Goal: Information Seeking & Learning: Learn about a topic

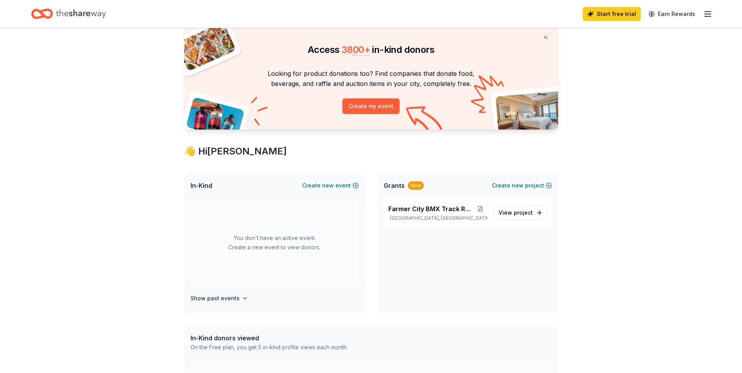
scroll to position [39, 0]
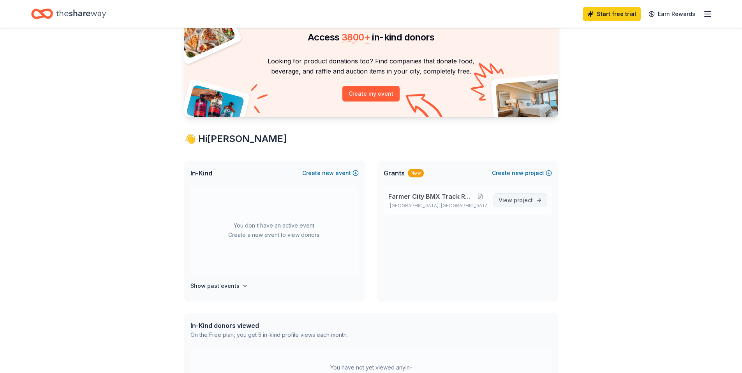
click at [520, 200] on span "project" at bounding box center [522, 200] width 19 height 7
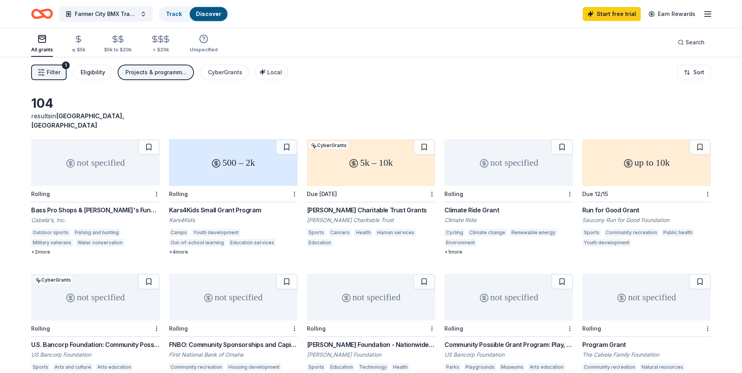
click at [89, 71] on div "Eligibility" at bounding box center [93, 72] width 25 height 9
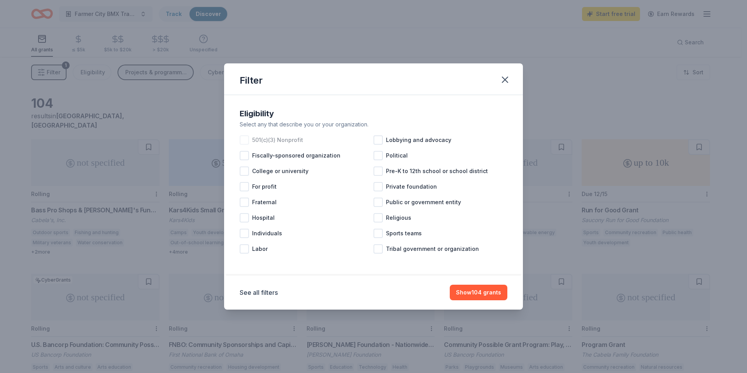
click at [246, 139] on div at bounding box center [244, 139] width 9 height 9
click at [492, 293] on button "Show 87 grants" at bounding box center [480, 293] width 55 height 16
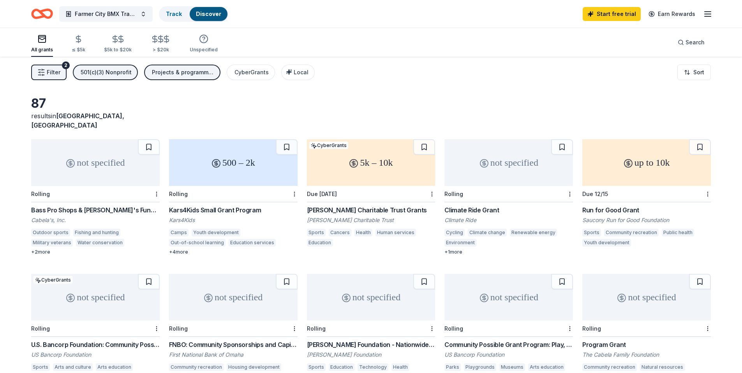
click at [45, 69] on icon "button" at bounding box center [41, 73] width 8 height 8
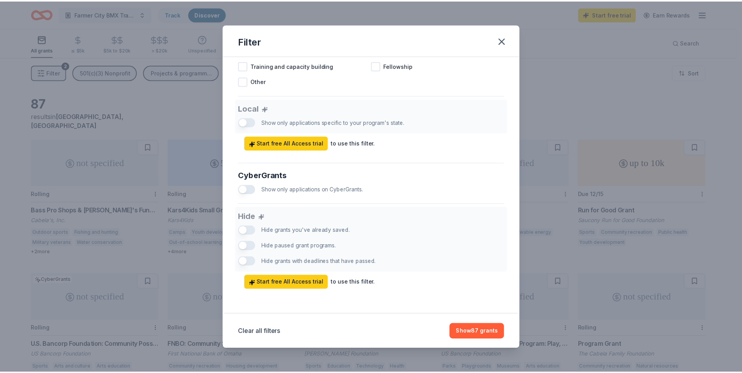
scroll to position [410, 0]
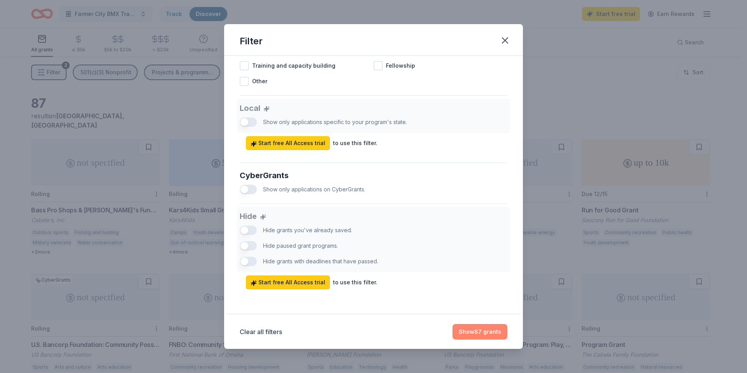
click at [478, 330] on button "Show 87 grants" at bounding box center [480, 332] width 55 height 16
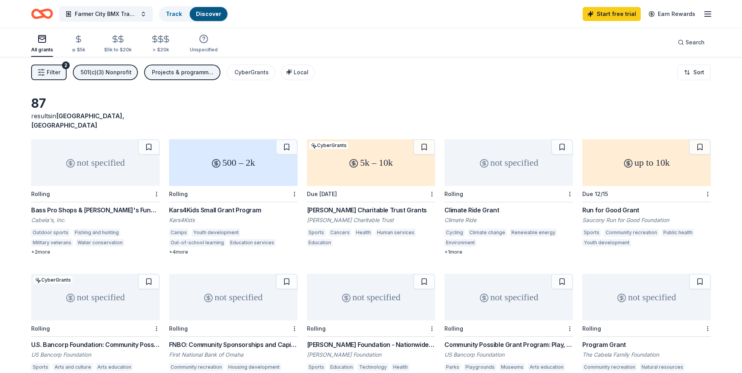
click at [469, 206] on div "Climate Ride Grant" at bounding box center [508, 210] width 128 height 9
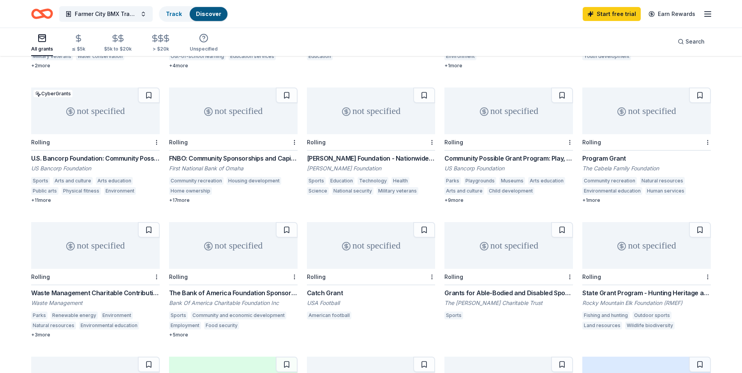
scroll to position [148, 0]
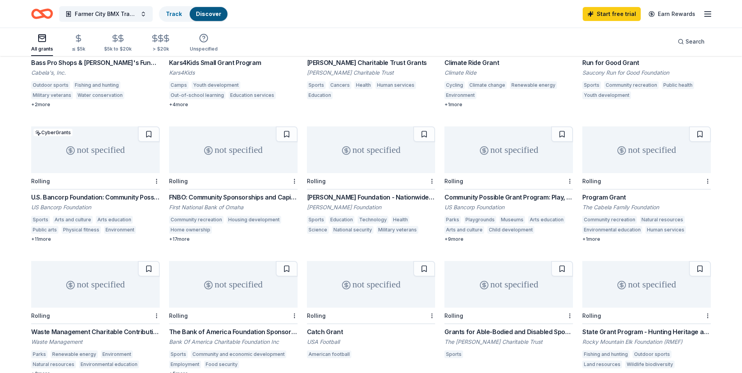
click at [323, 193] on div "[PERSON_NAME] Foundation - Nationwide Grants" at bounding box center [371, 197] width 128 height 9
click at [611, 181] on div "not specified Rolling Program Grant The Cabela Family Foundation Community recr…" at bounding box center [646, 185] width 128 height 116
click at [37, 16] on icon "Home" at bounding box center [42, 14] width 22 height 18
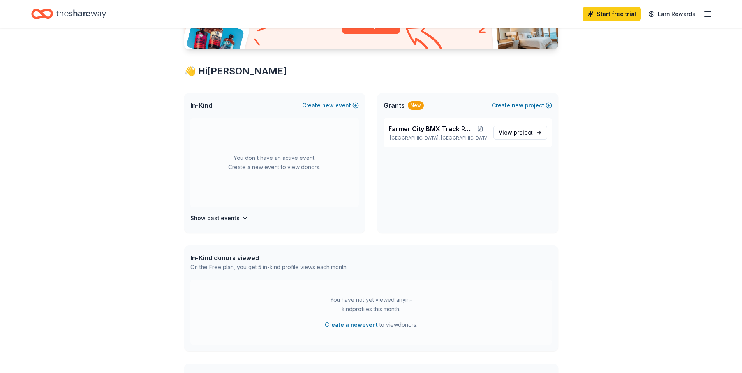
scroll to position [117, 0]
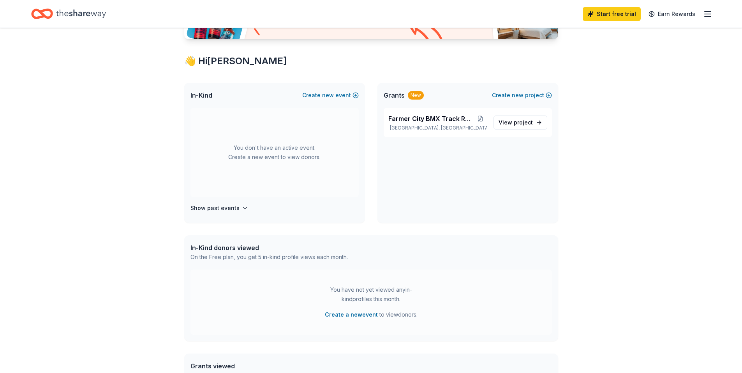
click at [685, 200] on div "Access 3800 + in-kind donors Looking for product donations too? Find companies …" at bounding box center [371, 242] width 742 height 662
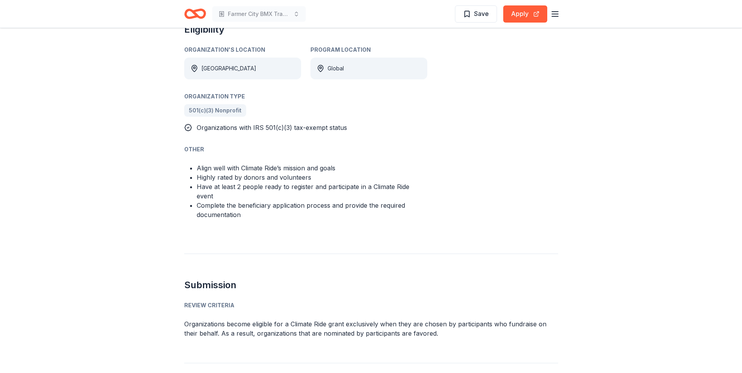
scroll to position [428, 0]
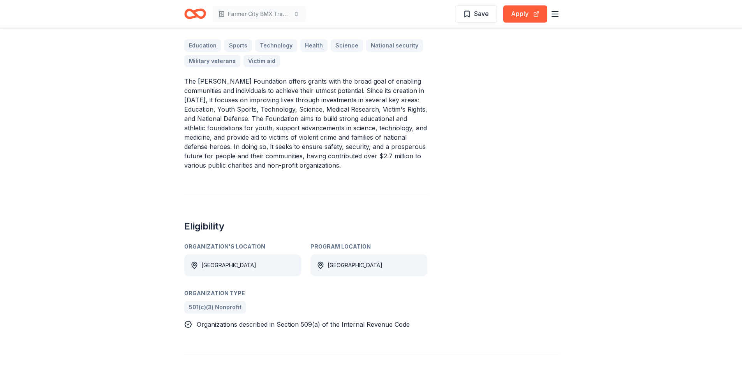
scroll to position [272, 0]
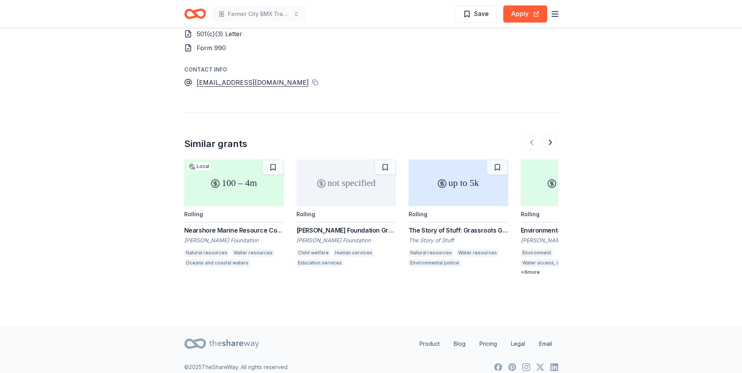
scroll to position [655, 0]
